Goal: Check status: Check status

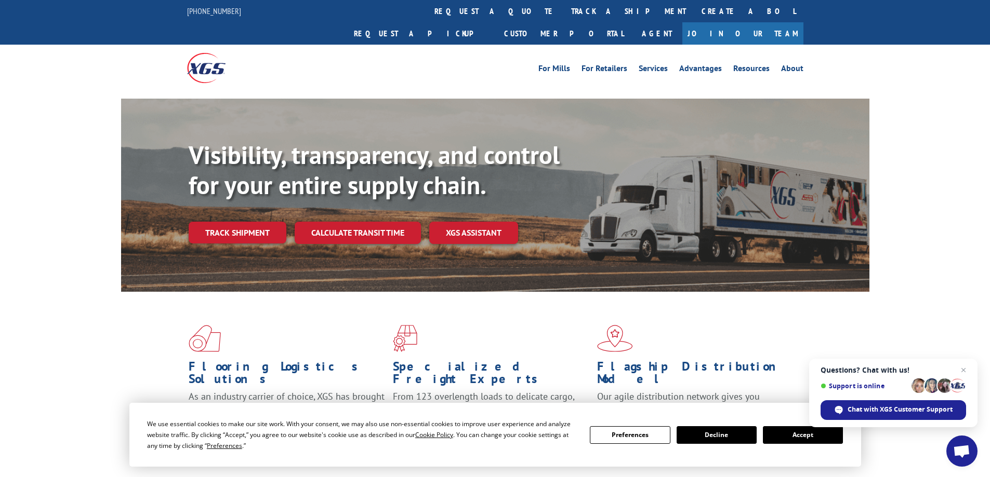
click at [251, 222] on link "Track shipment" at bounding box center [238, 233] width 98 height 22
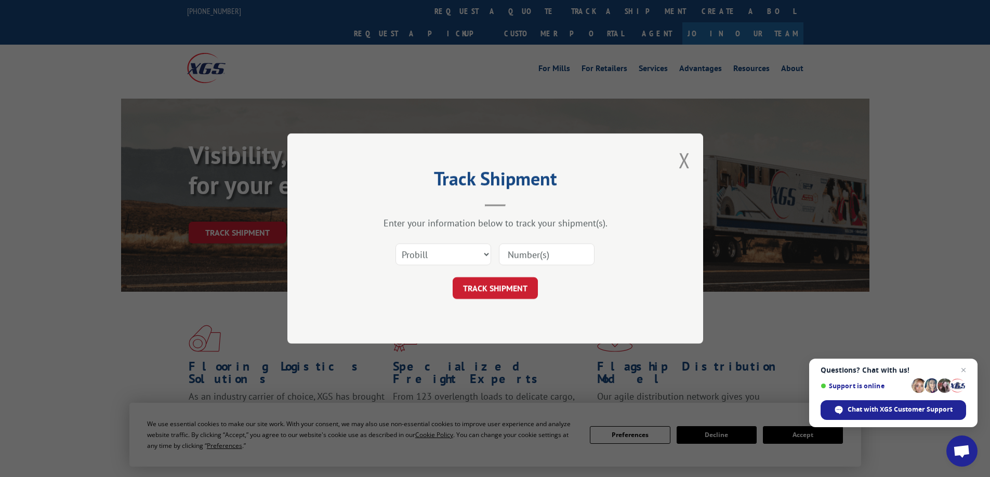
click at [526, 249] on input at bounding box center [547, 255] width 96 height 22
click at [543, 251] on input "17402282" at bounding box center [547, 255] width 96 height 22
type input "17402282"
click at [492, 284] on button "TRACK SHIPMENT" at bounding box center [495, 288] width 85 height 22
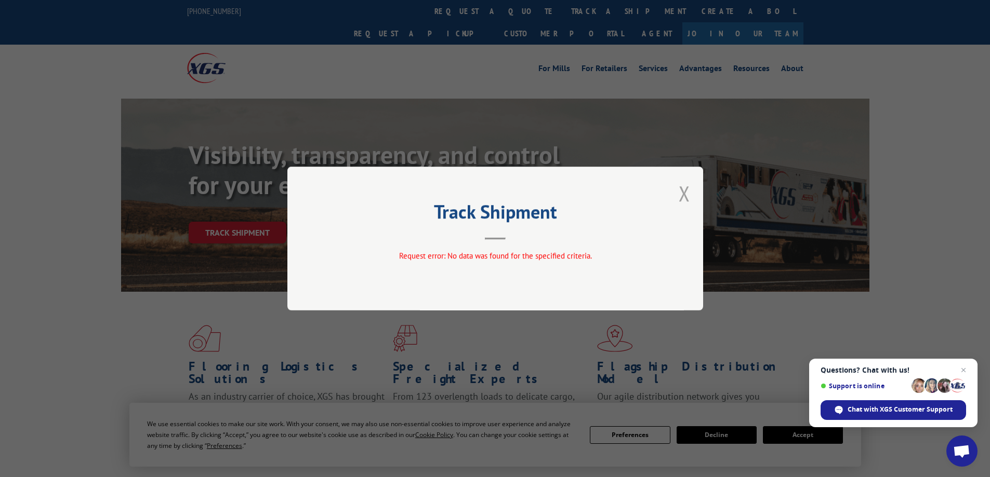
click at [679, 198] on button "Close modal" at bounding box center [684, 194] width 11 height 28
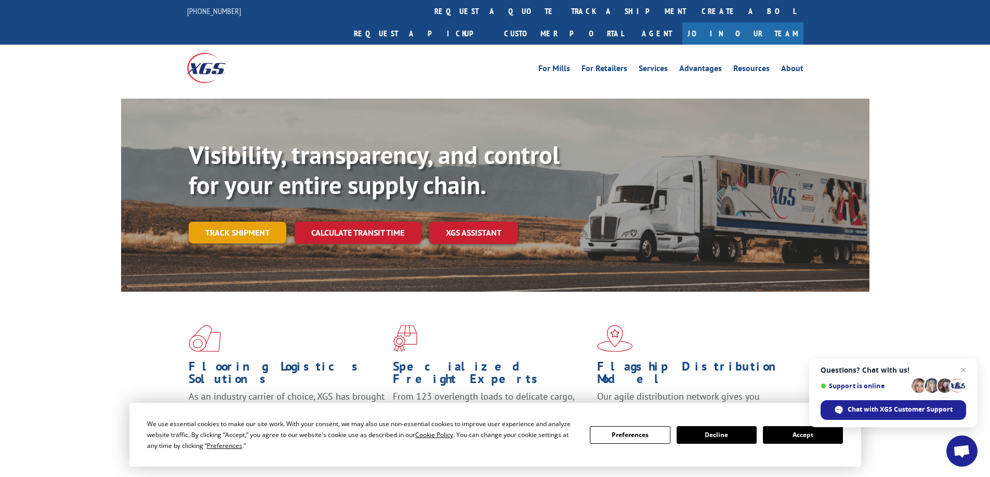
click at [260, 222] on link "Track shipment" at bounding box center [238, 233] width 98 height 22
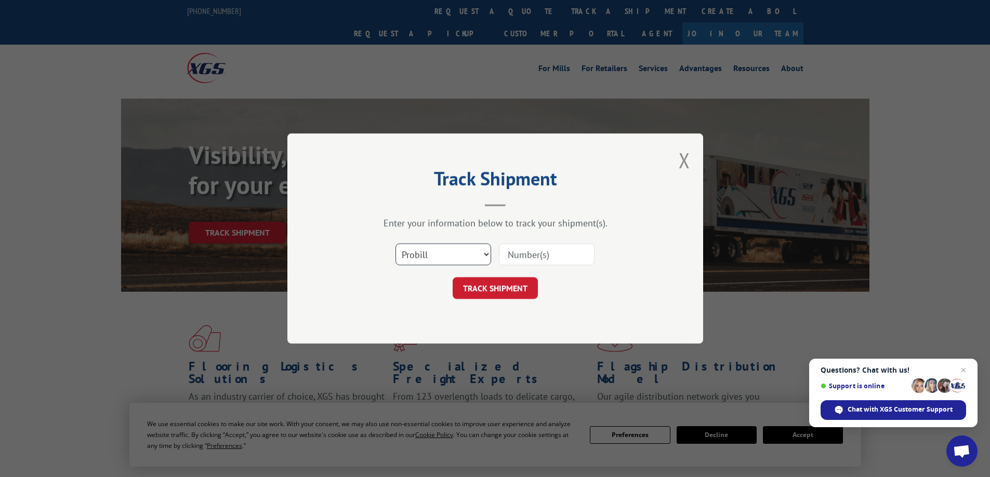
click at [432, 249] on select "Select category... Probill BOL PO" at bounding box center [443, 255] width 96 height 22
select select "bol"
click at [395, 244] on select "Select category... Probill BOL PO" at bounding box center [443, 255] width 96 height 22
click at [511, 257] on input at bounding box center [547, 255] width 96 height 22
paste input "17402282"
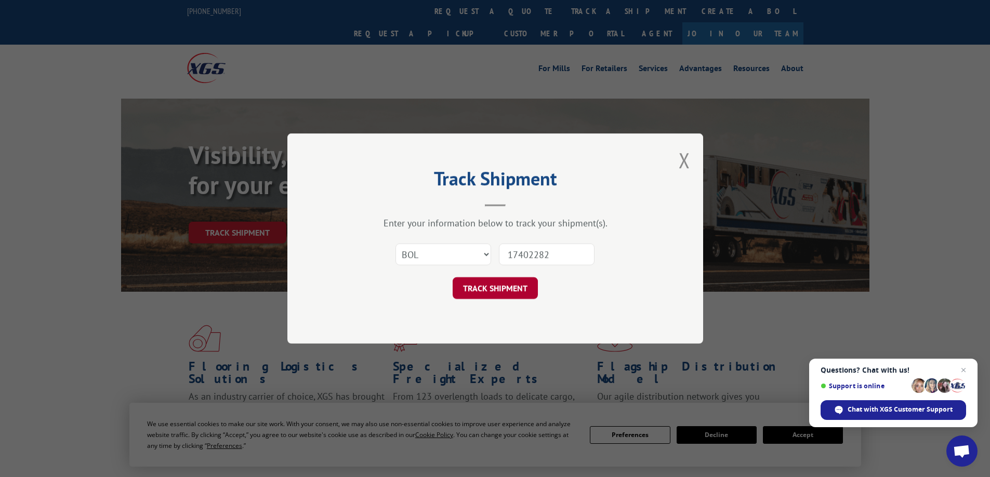
type input "17402282"
click at [496, 285] on button "TRACK SHIPMENT" at bounding box center [495, 288] width 85 height 22
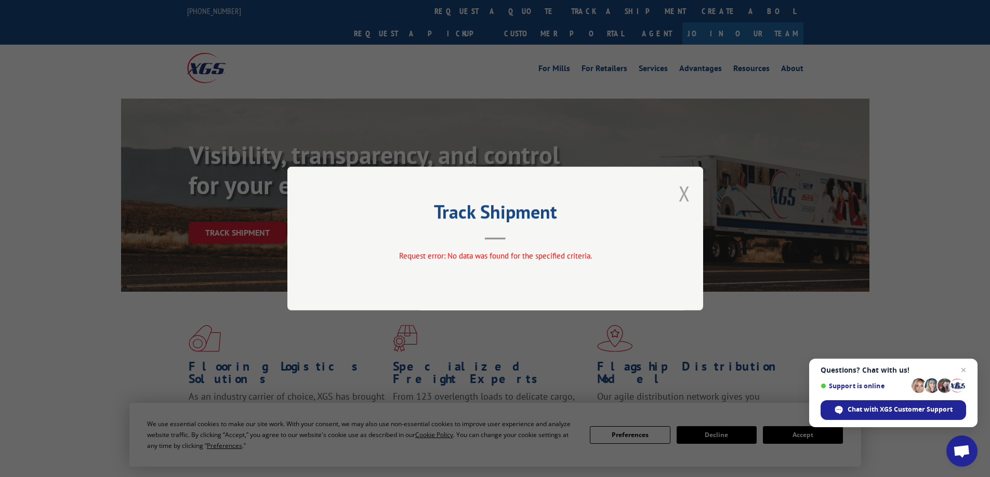
click at [683, 204] on button "Close modal" at bounding box center [684, 194] width 11 height 28
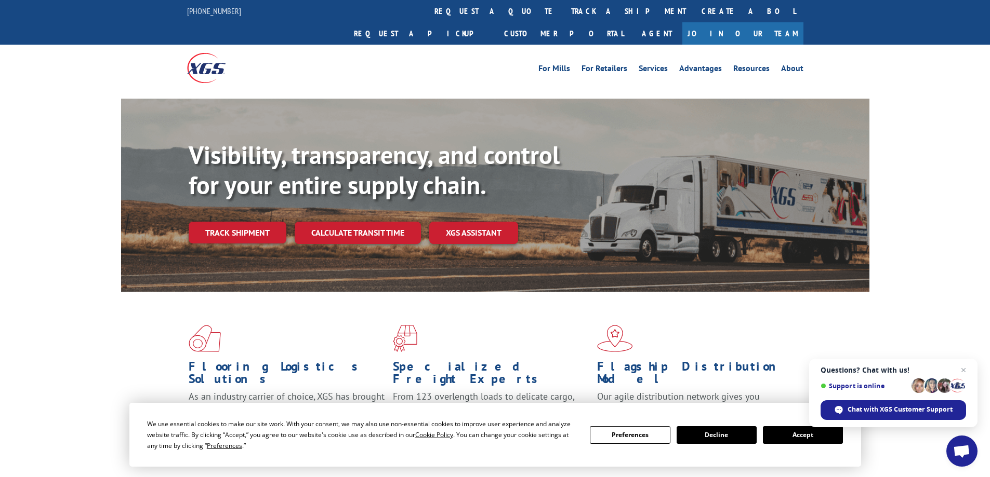
click at [249, 222] on link "Track shipment" at bounding box center [238, 233] width 98 height 22
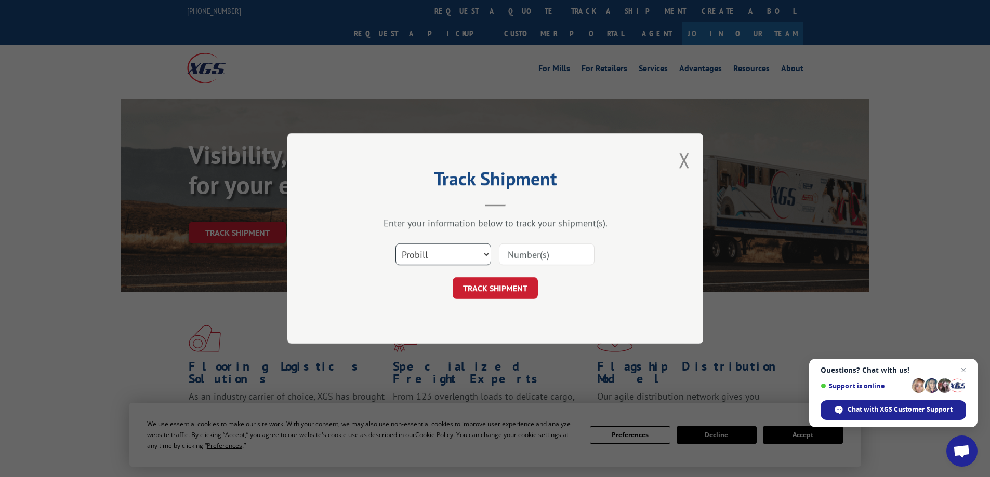
click at [427, 260] on select "Select category... Probill BOL PO" at bounding box center [443, 255] width 96 height 22
select select "po"
click at [395, 244] on select "Select category... Probill BOL PO" at bounding box center [443, 255] width 96 height 22
click at [498, 257] on div "Select category... Probill BOL PO" at bounding box center [495, 254] width 312 height 34
click at [506, 255] on input at bounding box center [547, 255] width 96 height 22
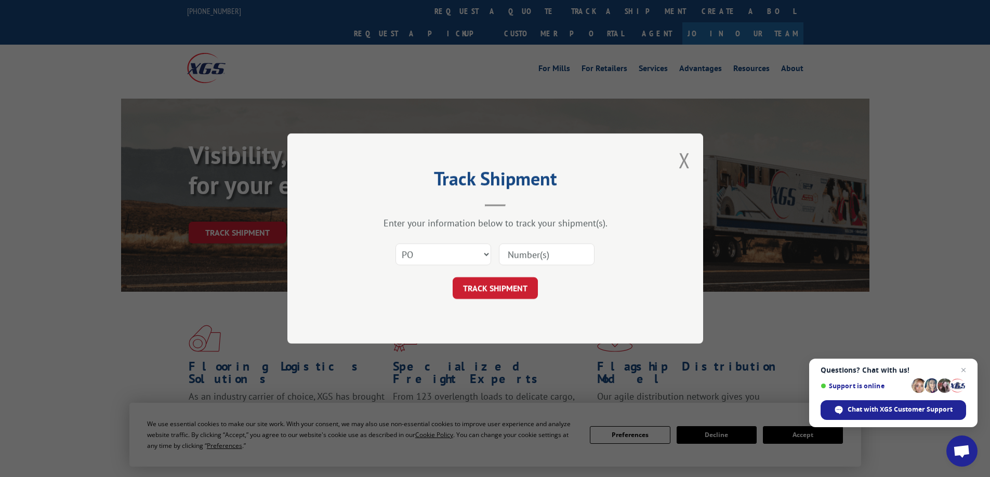
paste input "17402282"
type input "17402282"
click at [509, 281] on button "TRACK SHIPMENT" at bounding box center [495, 288] width 85 height 22
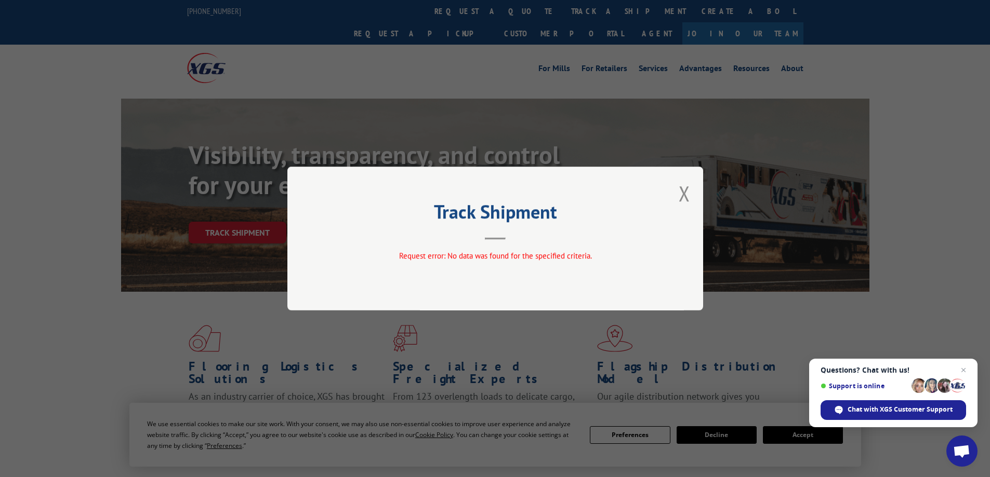
click at [677, 190] on div "Track Shipment Request error: No data was found for the specified criteria." at bounding box center [495, 239] width 416 height 144
click at [689, 192] on button "Close modal" at bounding box center [684, 194] width 11 height 28
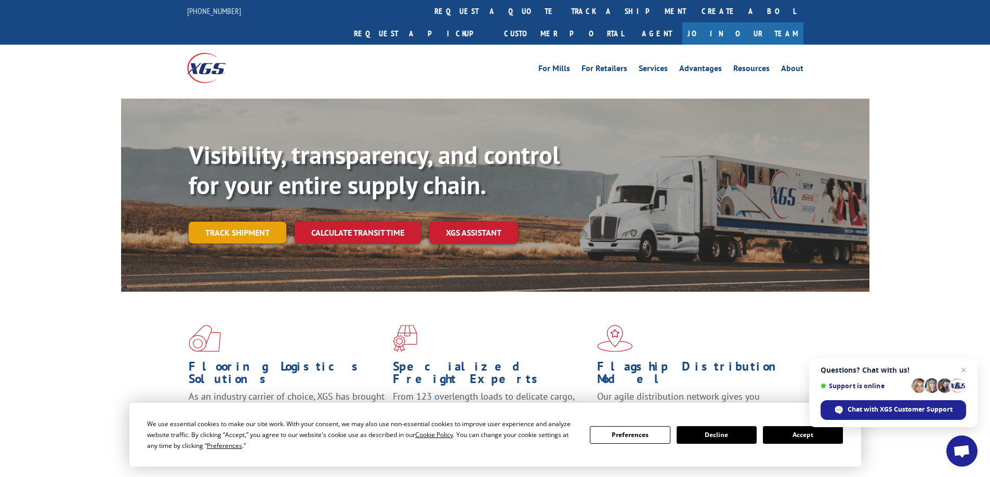
click at [217, 222] on link "Track shipment" at bounding box center [238, 233] width 98 height 22
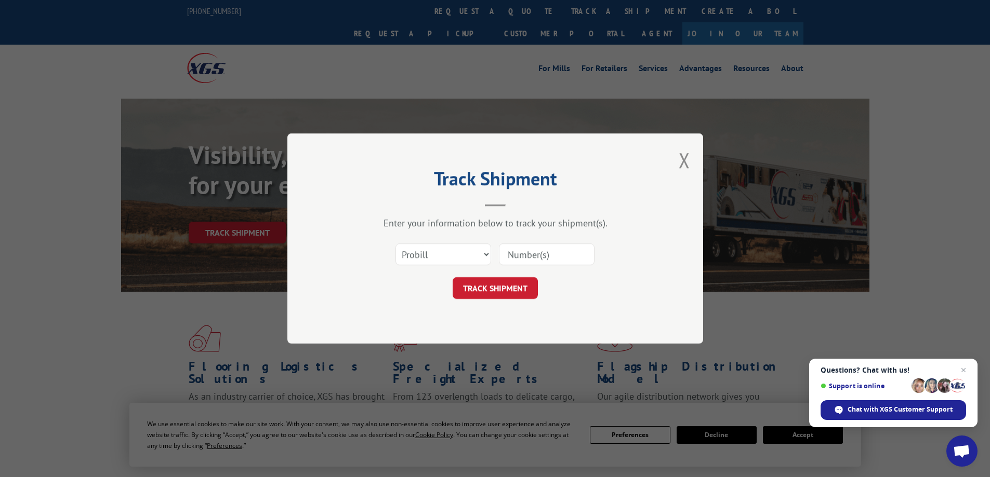
click at [508, 255] on input at bounding box center [547, 255] width 96 height 22
type input "474066-RS"
click at [467, 278] on button "TRACK SHIPMENT" at bounding box center [495, 288] width 85 height 22
